Goal: Check status

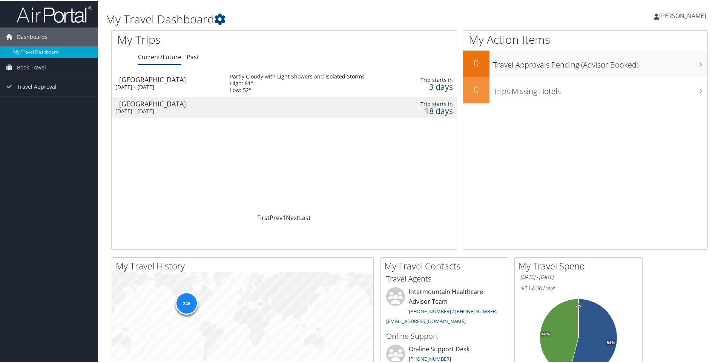
click at [150, 80] on div "[GEOGRAPHIC_DATA]" at bounding box center [170, 78] width 103 height 7
